Goal: Navigation & Orientation: Go to known website

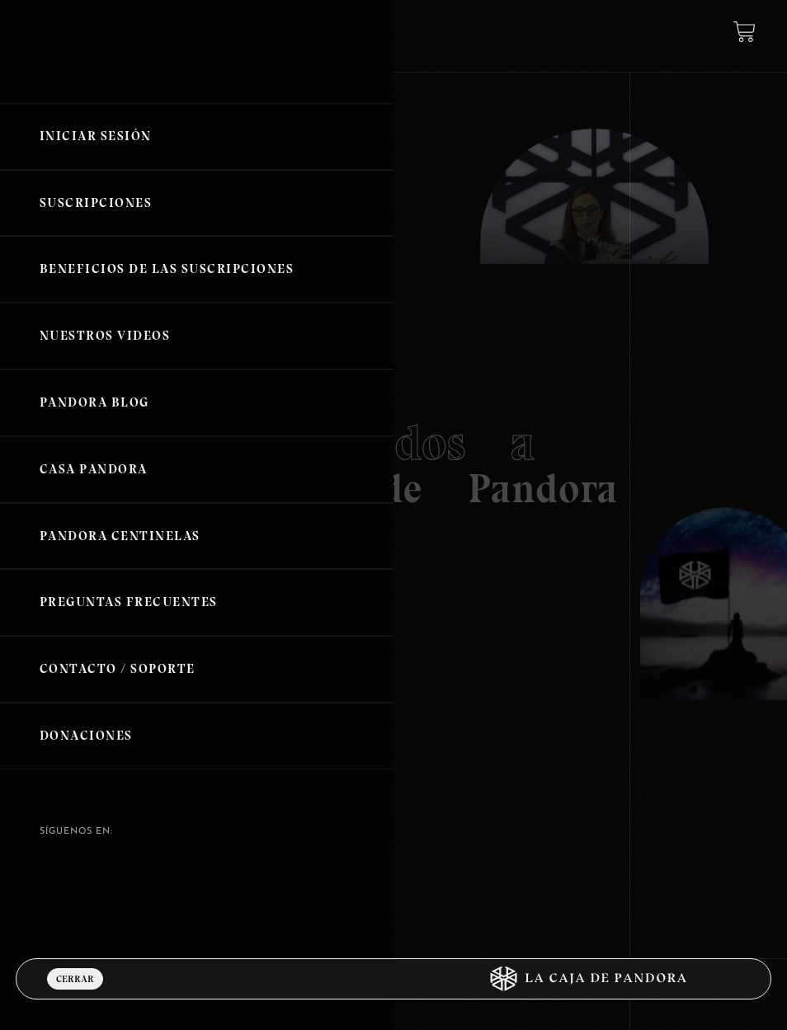
click at [78, 152] on link "Iniciar Sesión" at bounding box center [196, 136] width 393 height 67
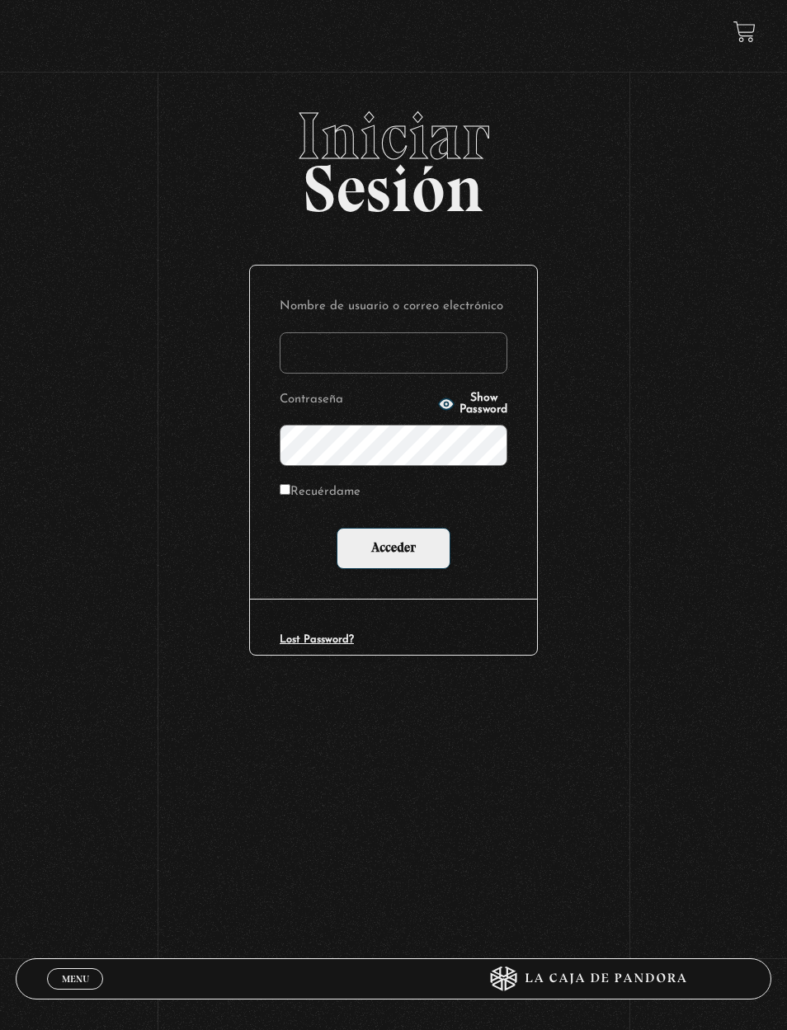
type input "[EMAIL_ADDRESS][DOMAIN_NAME]"
click at [378, 546] on input "Acceder" at bounding box center [393, 548] width 114 height 41
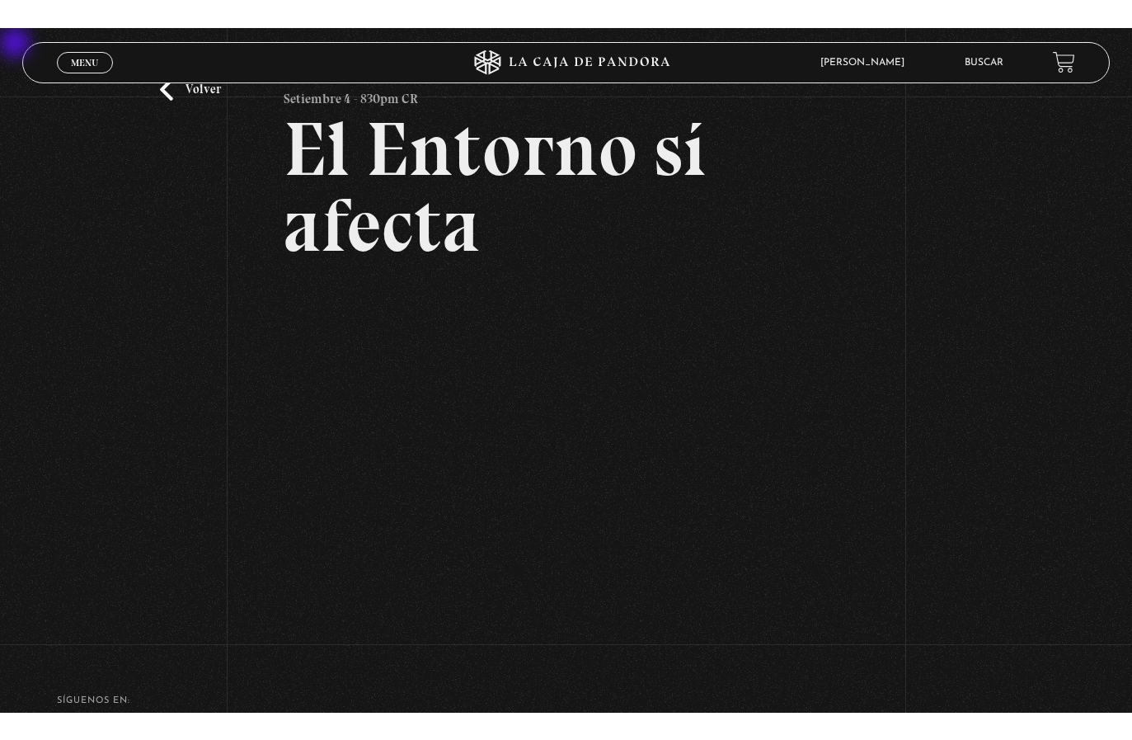
scroll to position [20, 0]
